Goal: Task Accomplishment & Management: Manage account settings

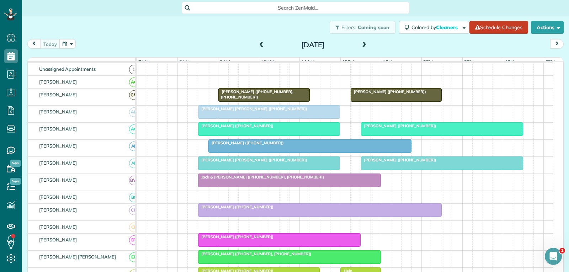
scroll to position [36, 0]
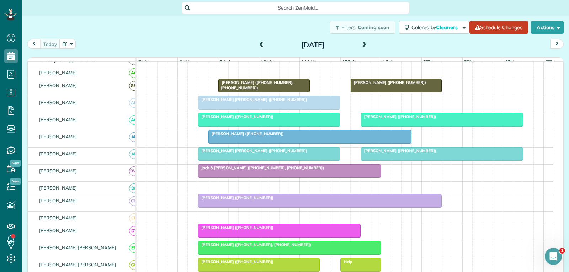
click at [361, 46] on span at bounding box center [364, 45] width 8 height 6
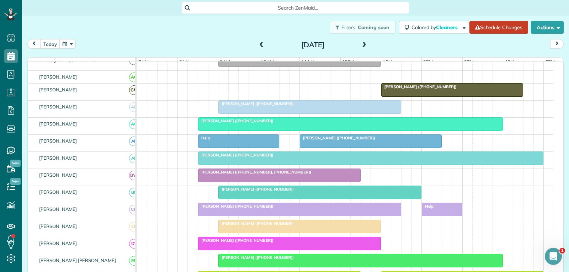
scroll to position [40, 0]
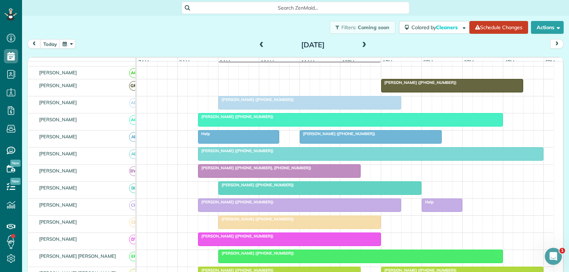
click at [361, 46] on span at bounding box center [364, 45] width 8 height 6
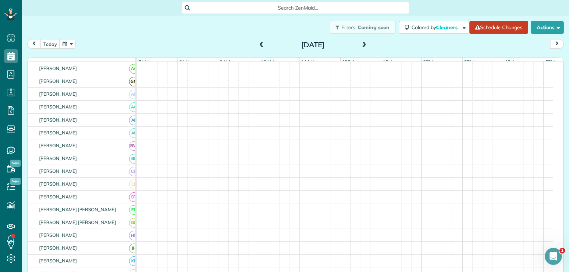
scroll to position [36, 0]
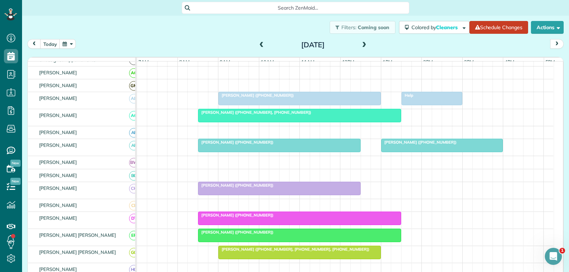
click at [361, 46] on span at bounding box center [364, 45] width 8 height 6
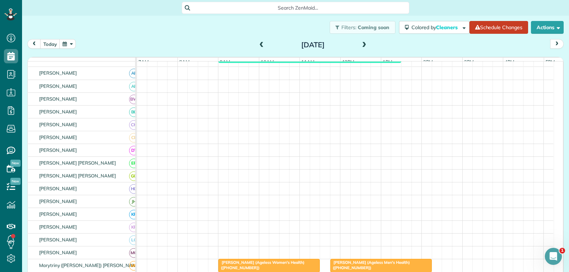
scroll to position [0, 0]
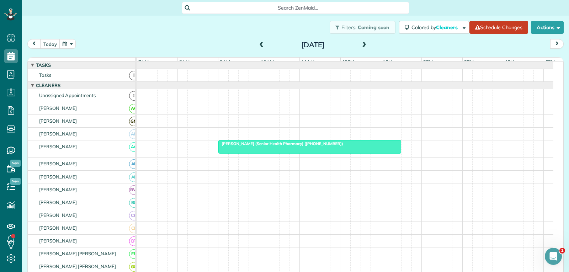
click at [361, 45] on span at bounding box center [364, 45] width 8 height 6
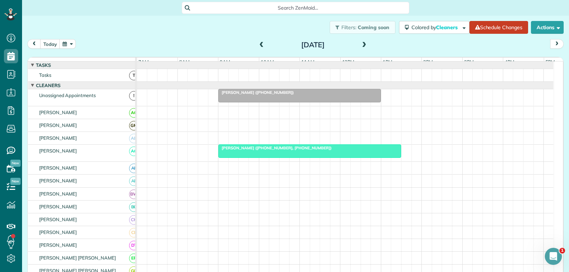
click at [258, 44] on span at bounding box center [262, 45] width 8 height 6
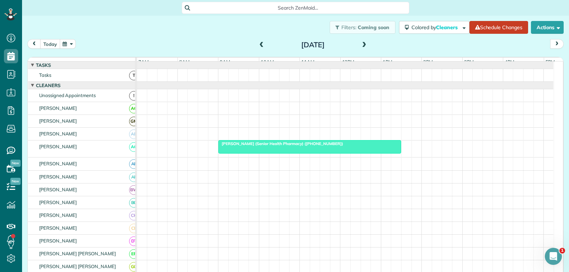
click at [46, 44] on button "today" at bounding box center [50, 44] width 20 height 10
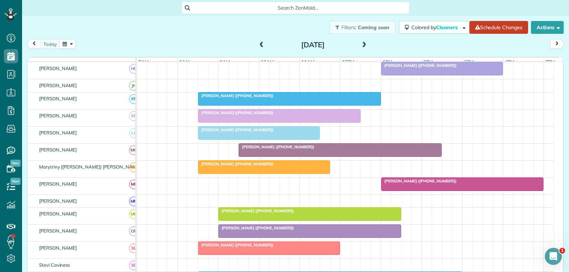
scroll to position [320, 0]
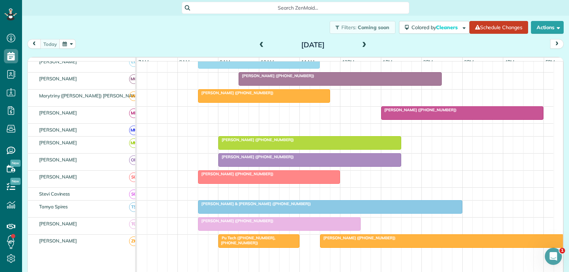
click at [280, 213] on div at bounding box center [329, 207] width 263 height 13
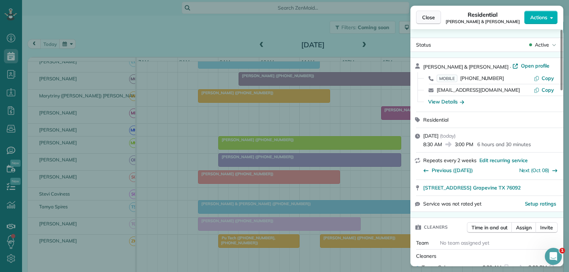
click at [422, 20] on button "Close" at bounding box center [428, 18] width 25 height 14
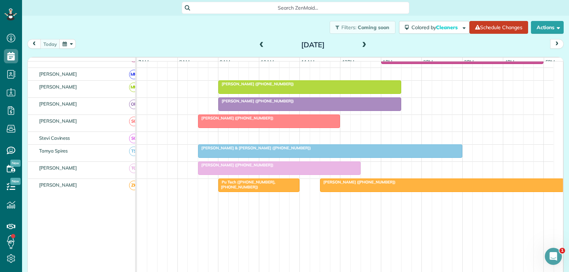
scroll to position [403, 0]
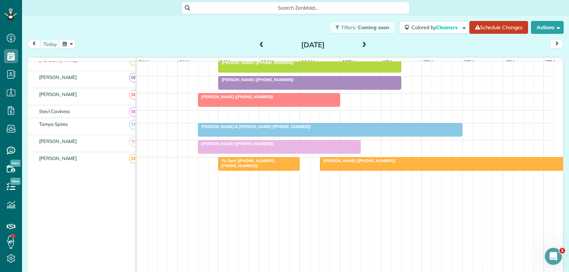
click at [326, 126] on div "[PERSON_NAME] & [PERSON_NAME] ([PHONE_NUMBER])" at bounding box center [330, 126] width 260 height 5
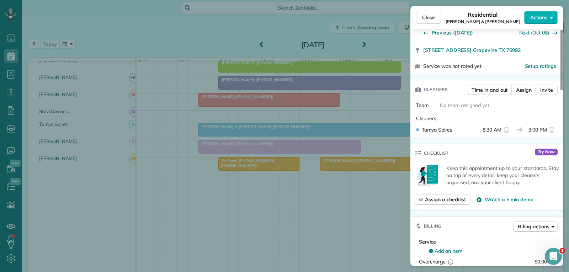
scroll to position [142, 0]
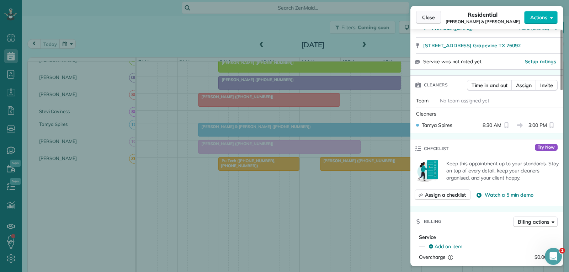
click at [424, 19] on span "Close" at bounding box center [428, 17] width 13 height 7
